Goal: Navigation & Orientation: Find specific page/section

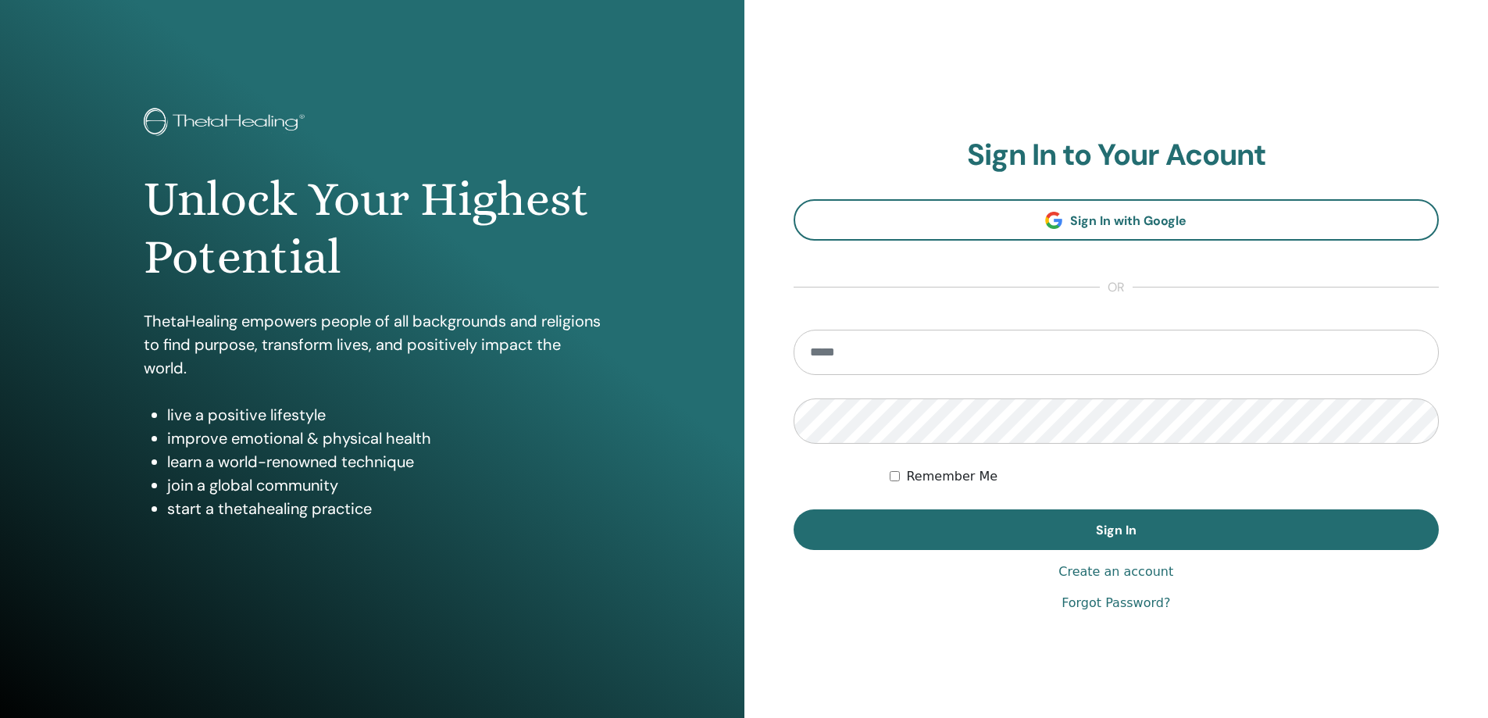
click at [972, 357] on input "email" at bounding box center [1117, 352] width 646 height 45
type input "**********"
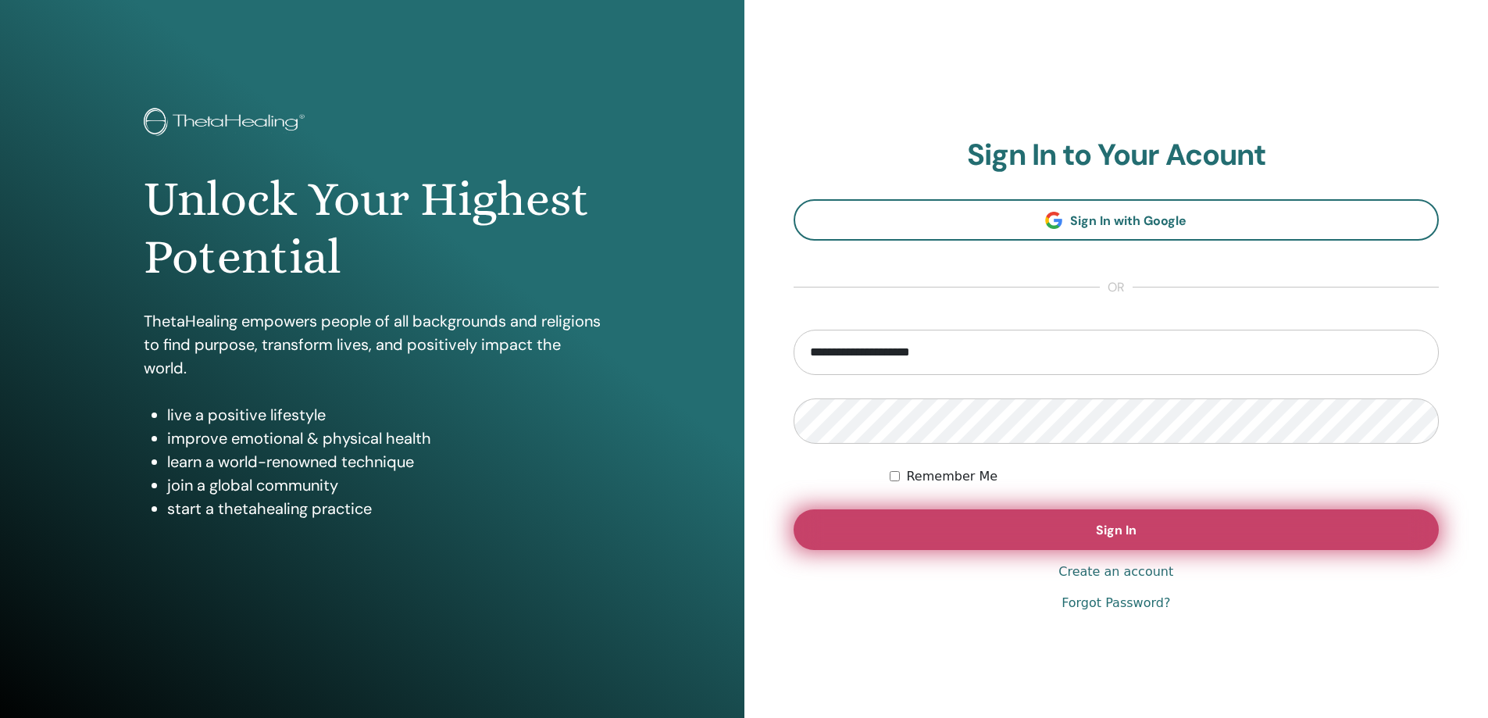
click at [1065, 527] on button "Sign In" at bounding box center [1117, 529] width 646 height 41
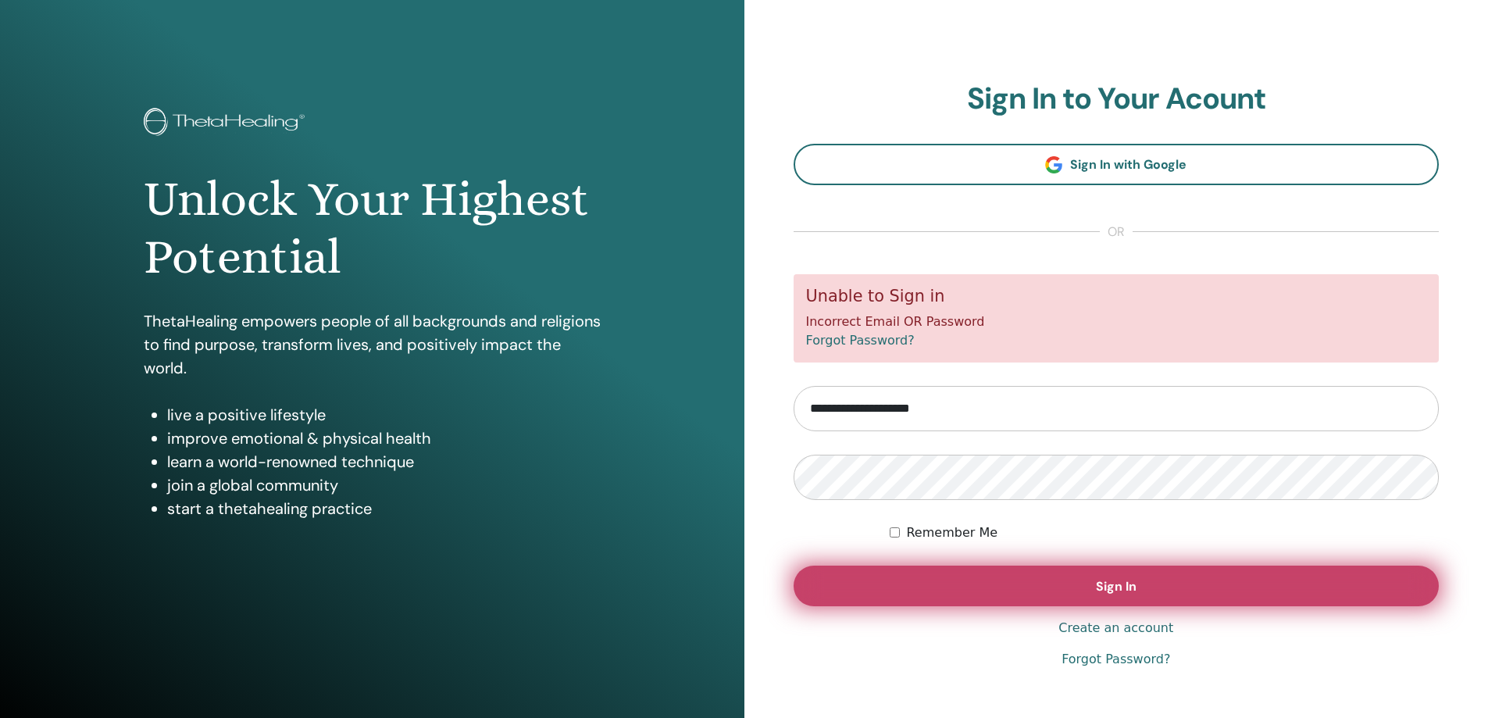
click at [913, 579] on button "Sign In" at bounding box center [1117, 585] width 646 height 41
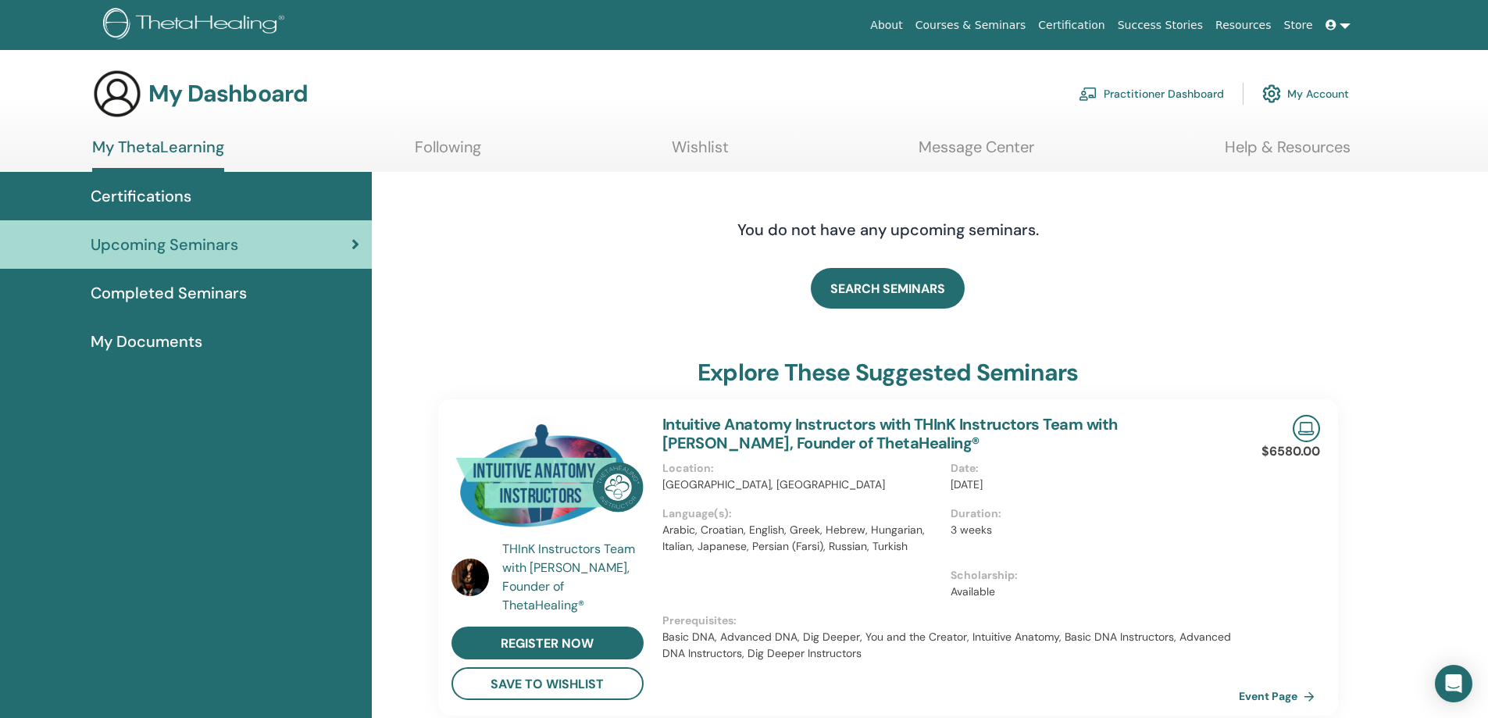
click at [146, 297] on span "Completed Seminars" at bounding box center [169, 292] width 156 height 23
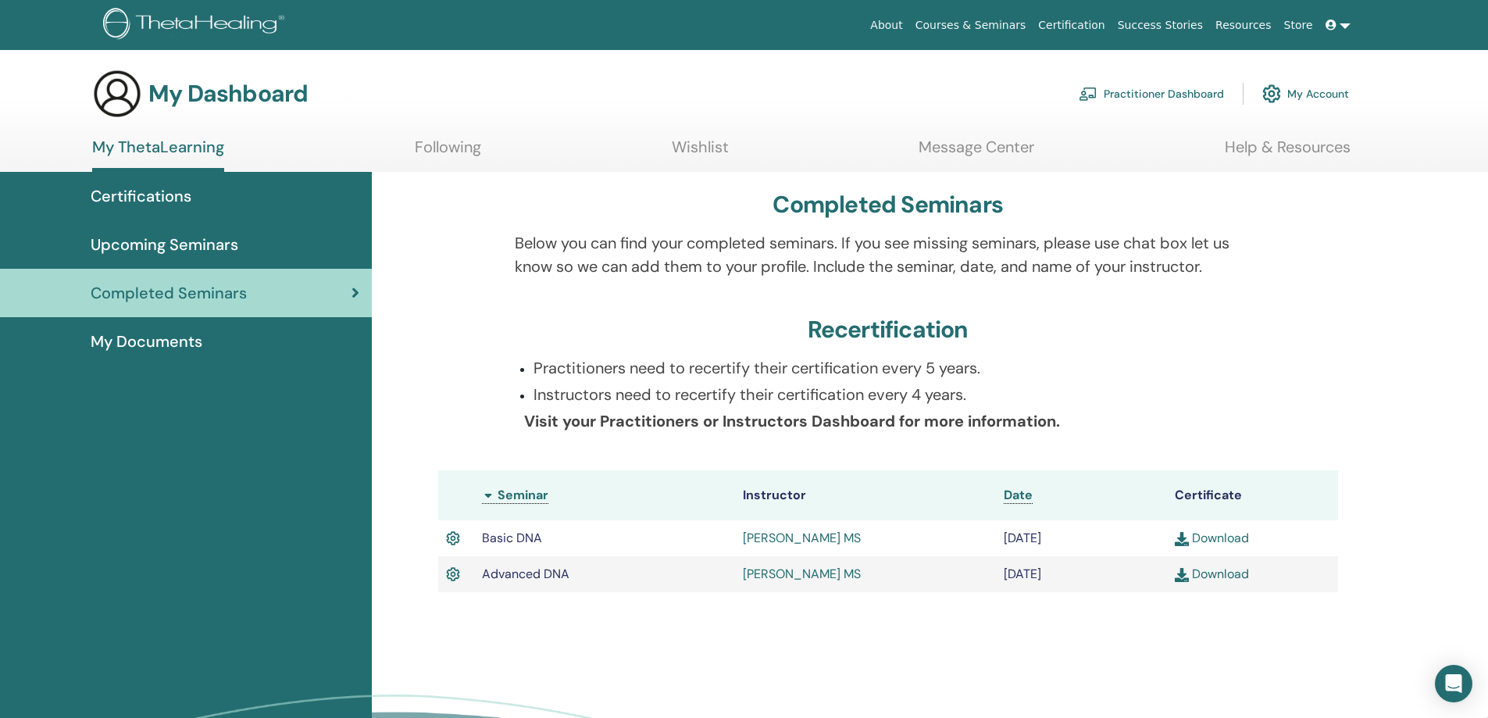
click at [110, 200] on span "Certifications" at bounding box center [141, 195] width 101 height 23
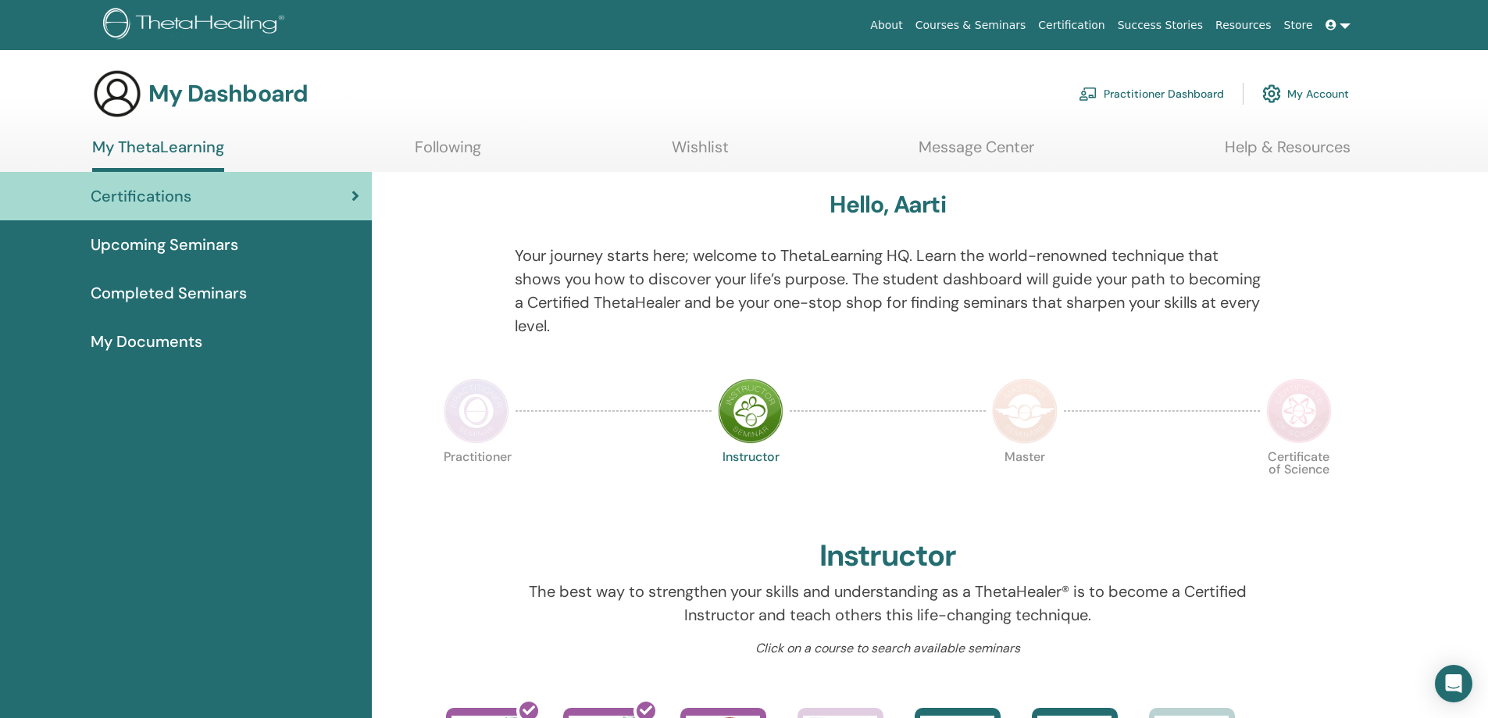
click at [180, 331] on span "My Documents" at bounding box center [147, 341] width 112 height 23
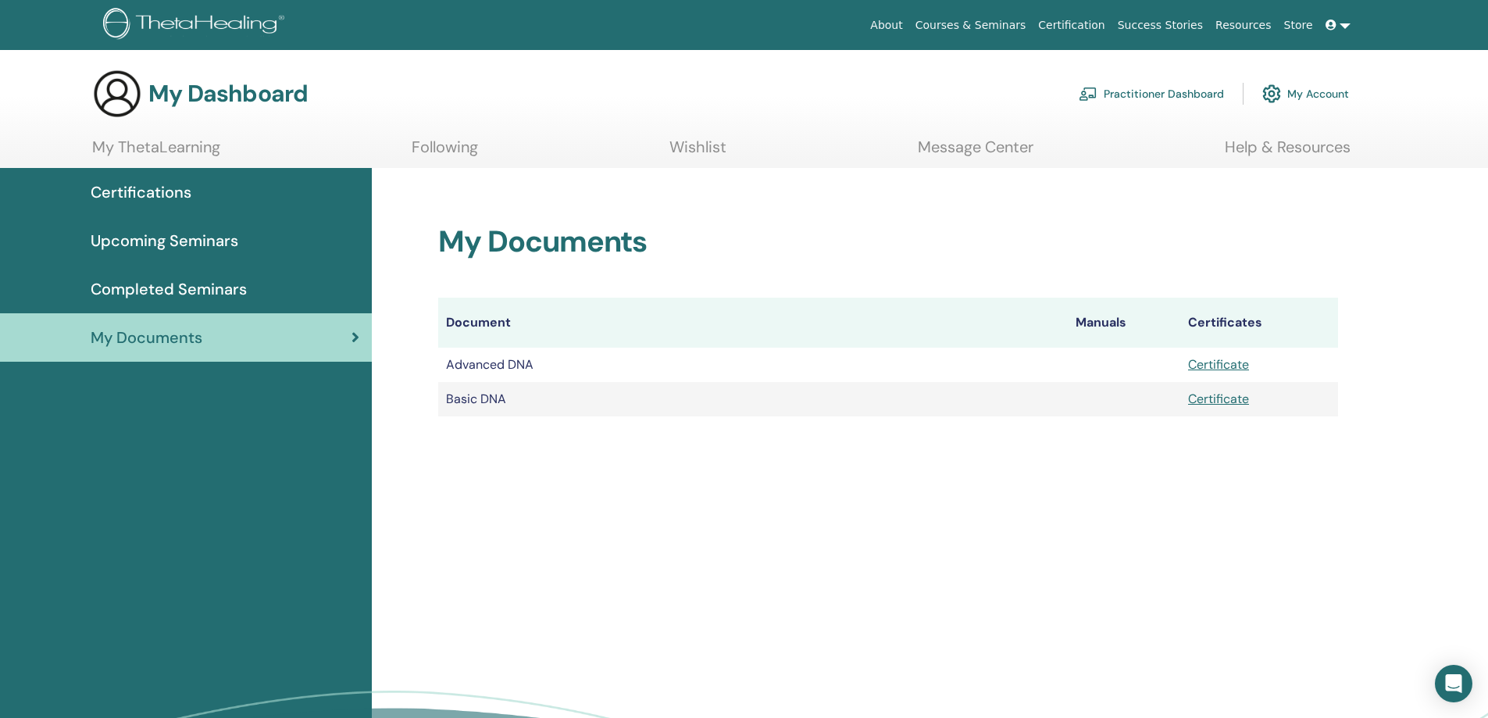
click at [139, 238] on span "Upcoming Seminars" at bounding box center [165, 240] width 148 height 23
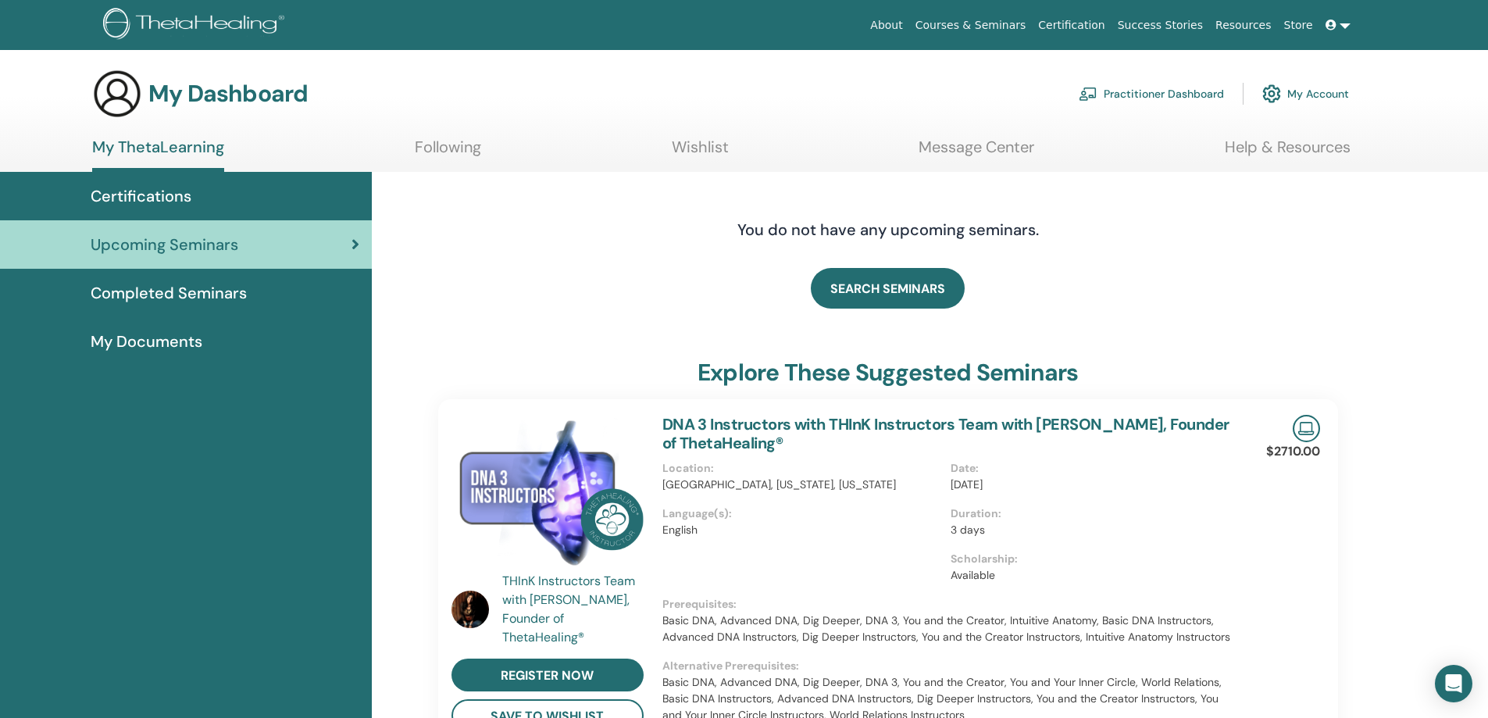
click at [1148, 98] on link "Practitioner Dashboard" at bounding box center [1151, 94] width 145 height 34
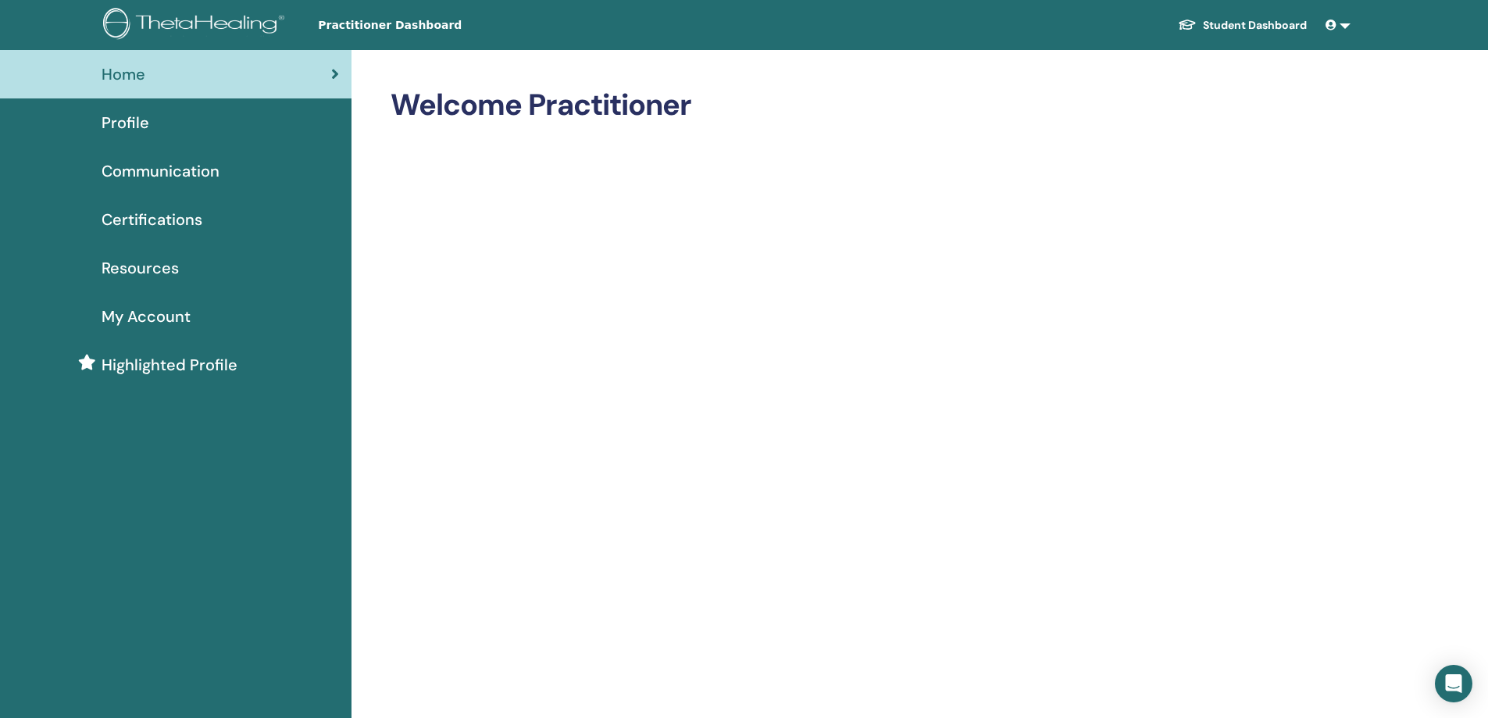
click at [1247, 22] on link "Student Dashboard" at bounding box center [1242, 25] width 154 height 29
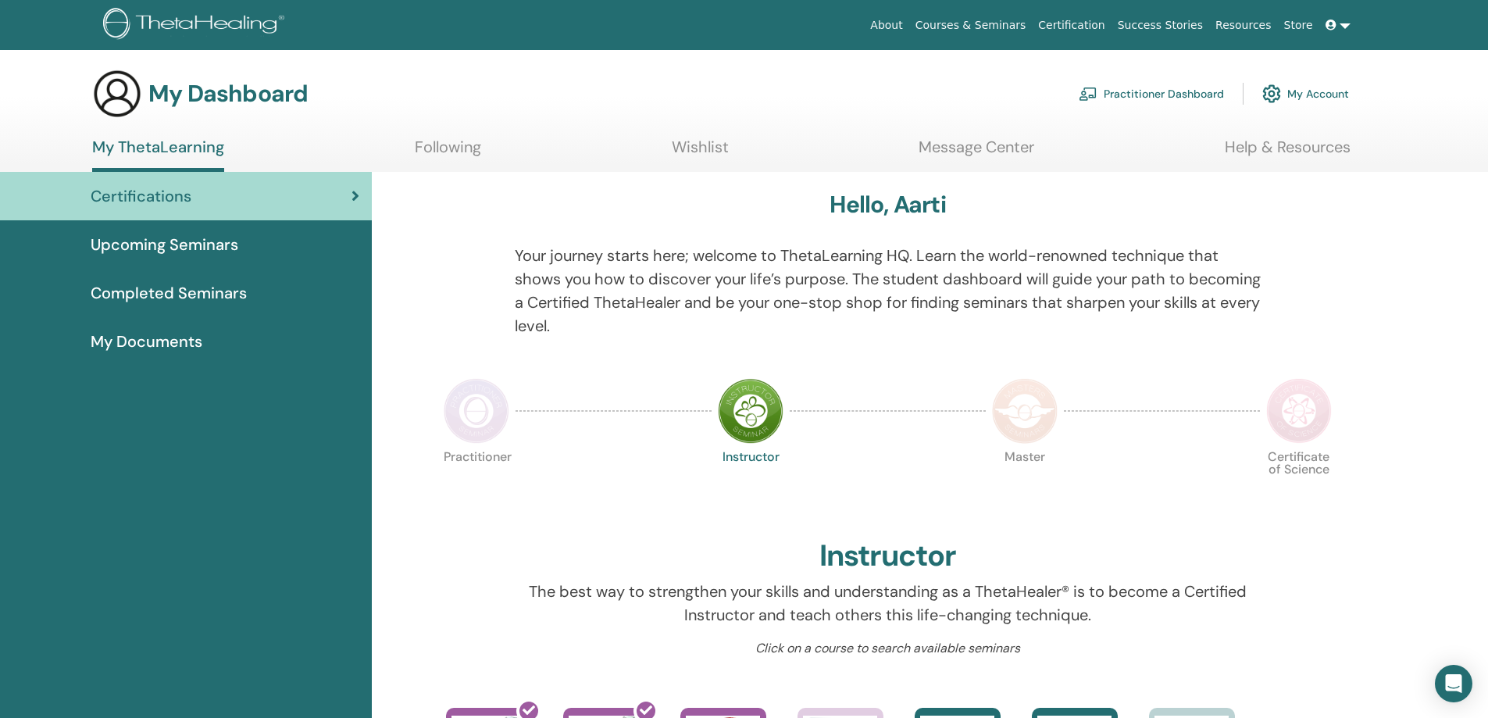
click at [156, 146] on link "My ThetaLearning" at bounding box center [158, 154] width 132 height 34
click at [986, 141] on link "Message Center" at bounding box center [976, 152] width 116 height 30
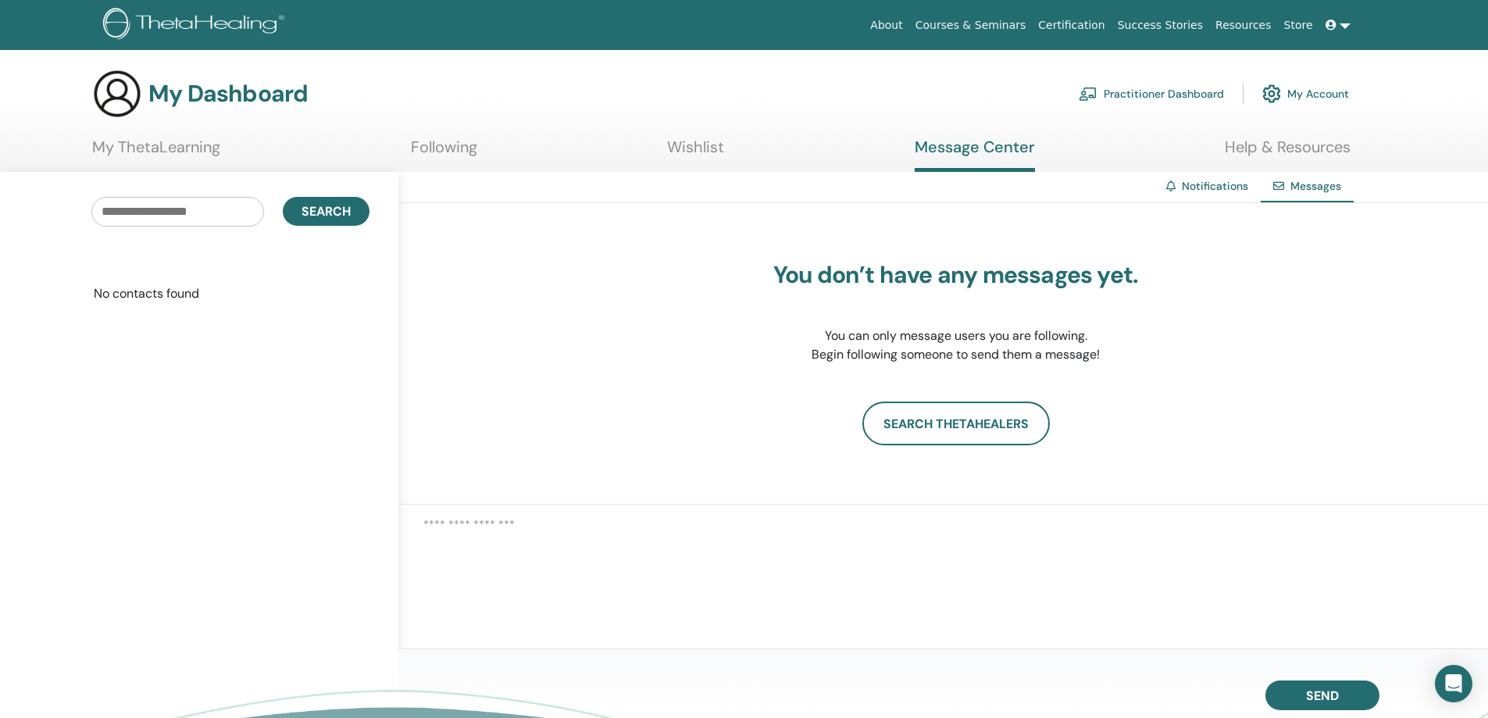
click at [1122, 95] on link "Practitioner Dashboard" at bounding box center [1151, 94] width 145 height 34
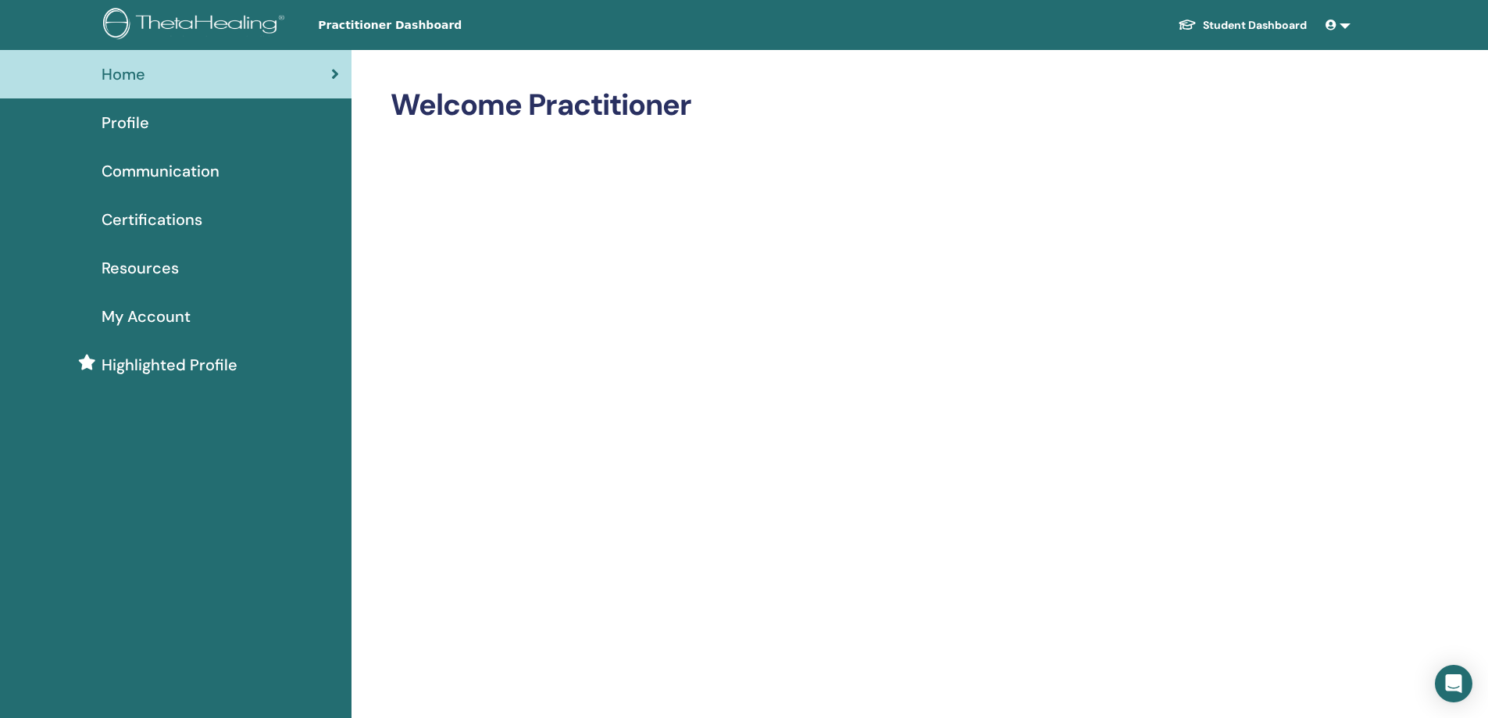
click at [1331, 19] on span at bounding box center [1332, 25] width 14 height 12
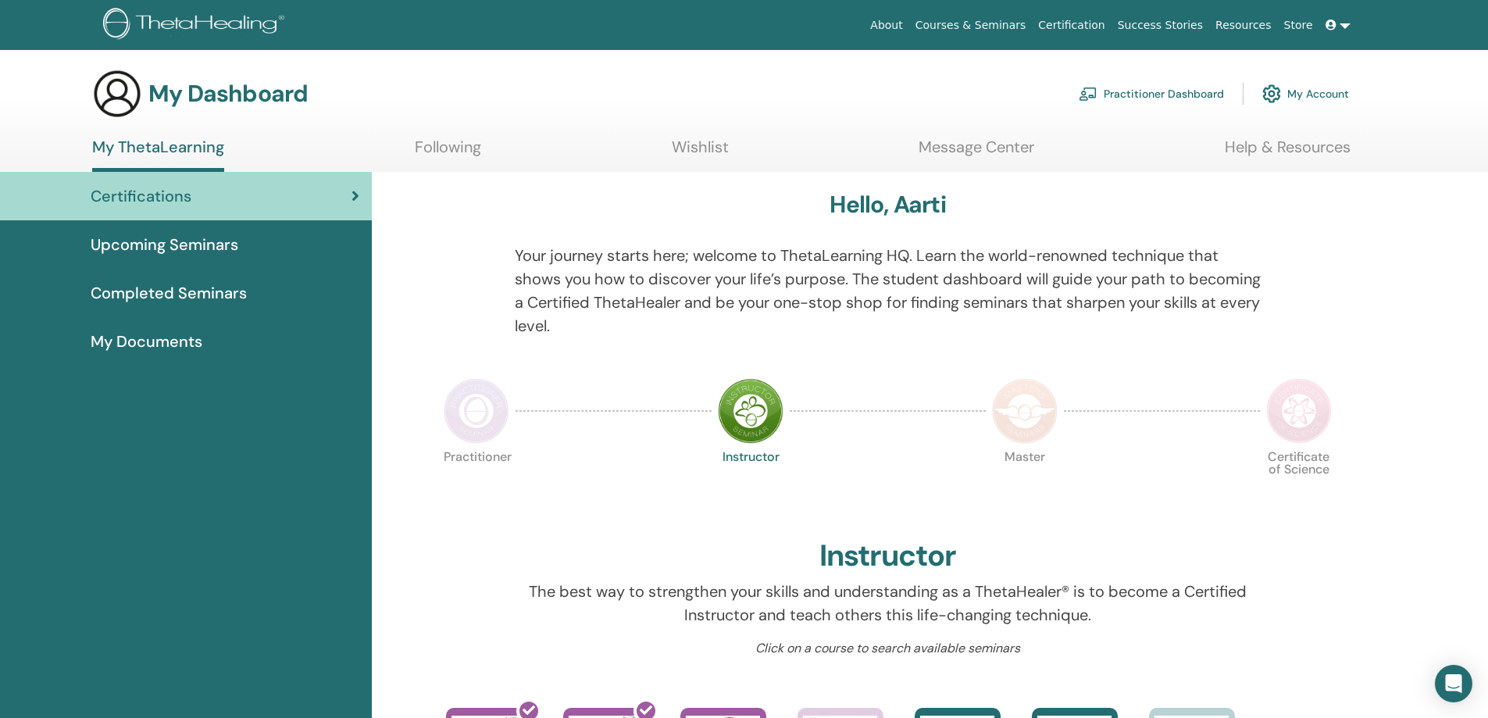
click at [1195, 95] on link "Practitioner Dashboard" at bounding box center [1151, 94] width 145 height 34
